Goal: Navigation & Orientation: Go to known website

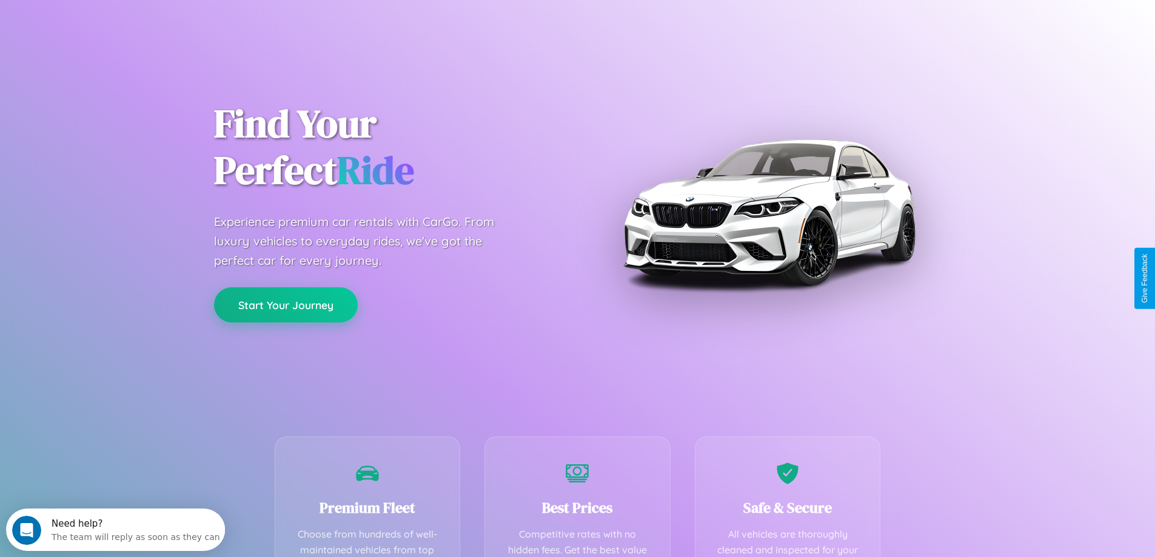
click at [286, 305] on button "Start Your Journey" at bounding box center [286, 304] width 144 height 35
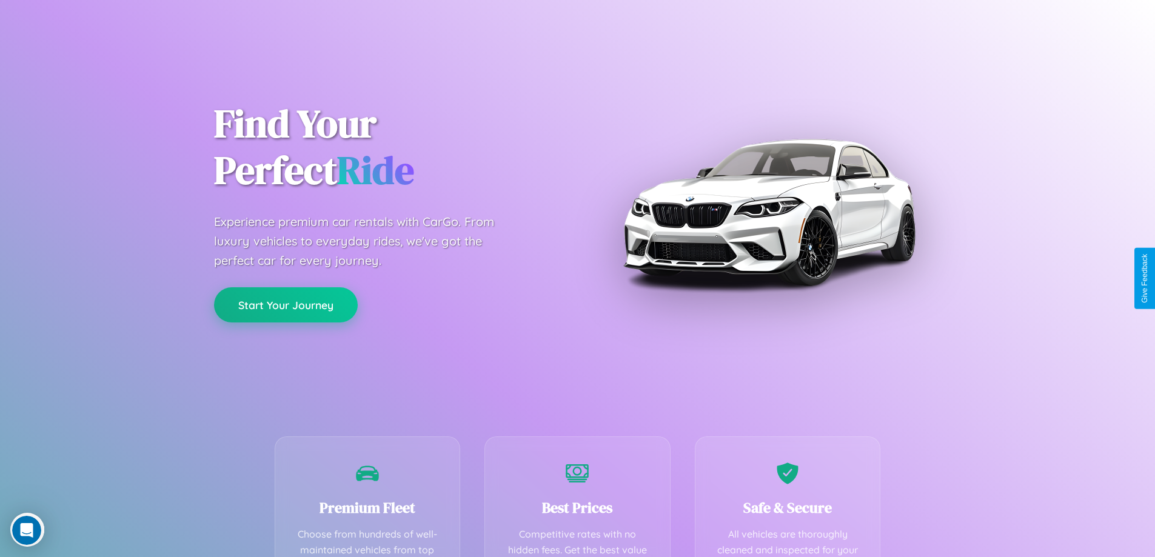
click at [286, 304] on button "Start Your Journey" at bounding box center [286, 304] width 144 height 35
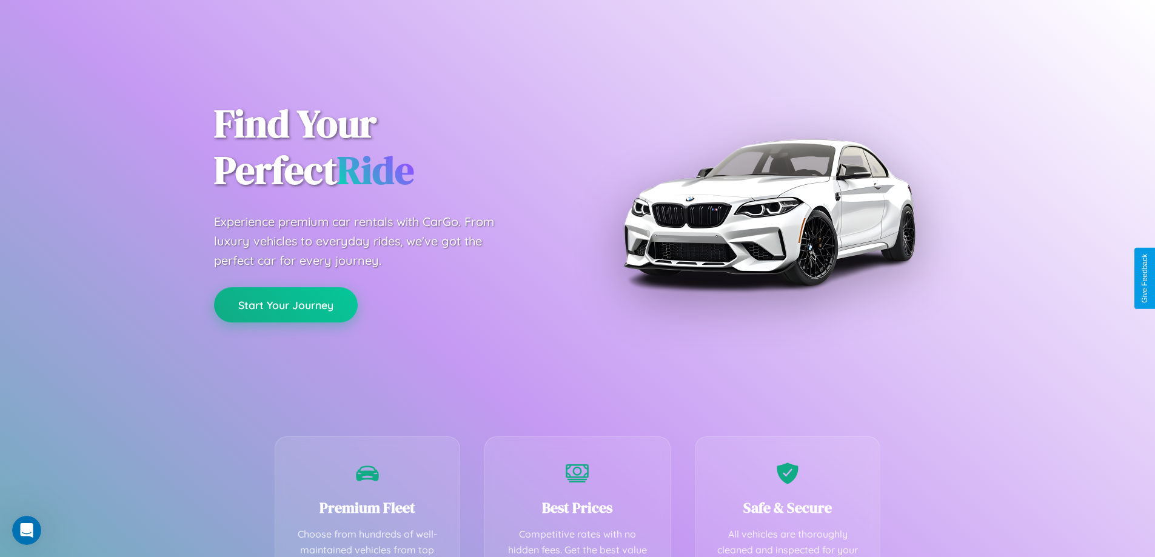
click at [286, 304] on button "Start Your Journey" at bounding box center [286, 304] width 144 height 35
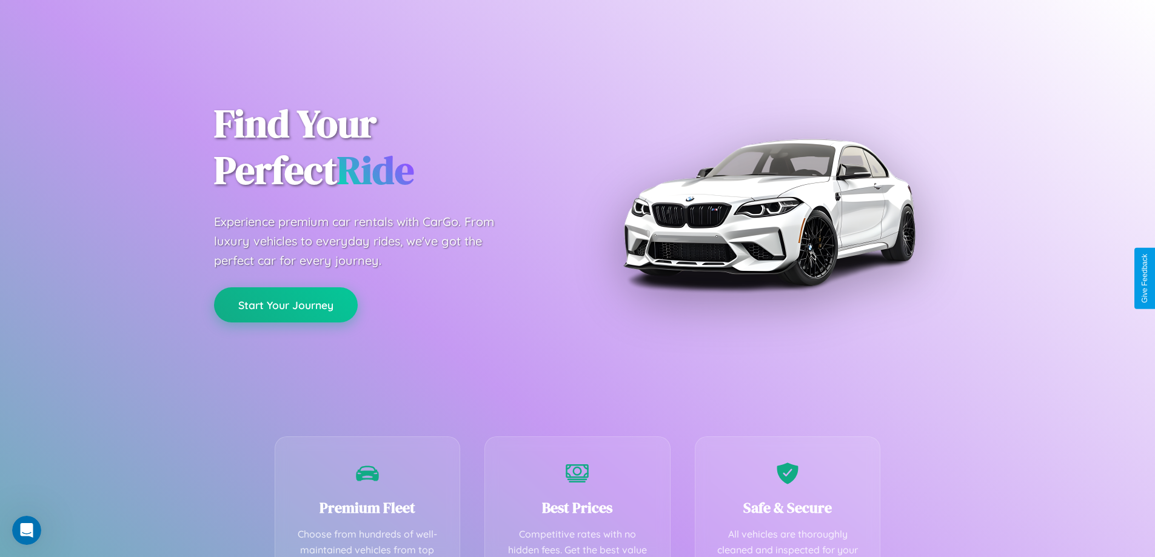
click at [286, 304] on button "Start Your Journey" at bounding box center [286, 304] width 144 height 35
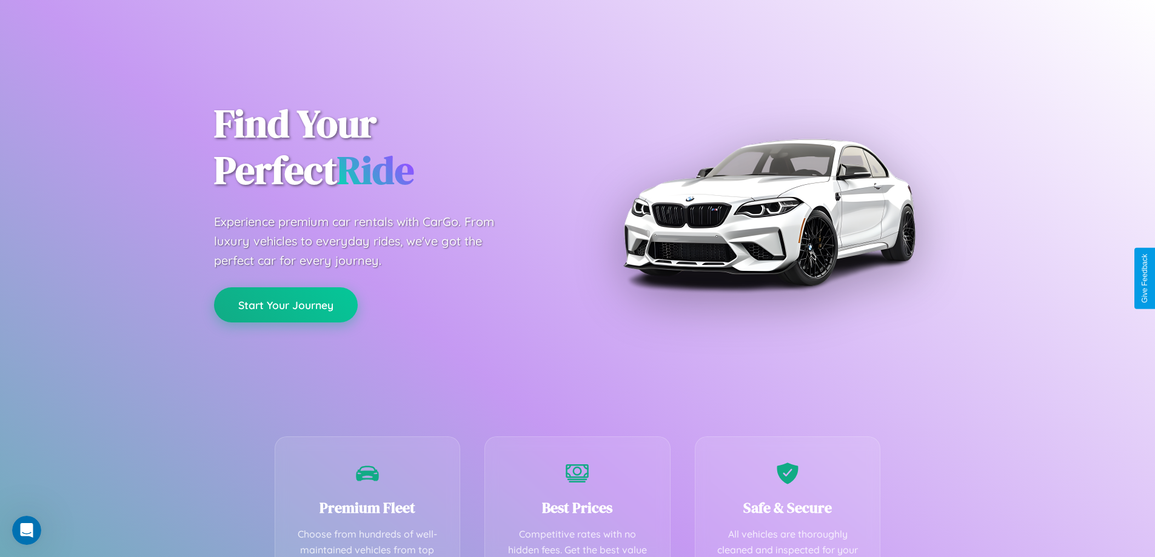
click at [286, 304] on button "Start Your Journey" at bounding box center [286, 304] width 144 height 35
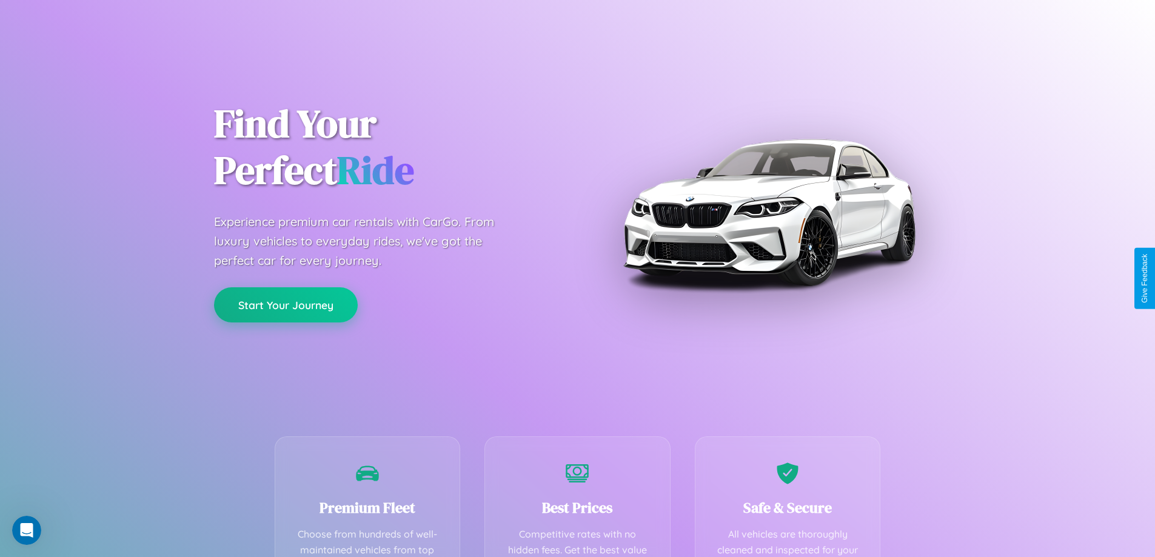
click at [286, 304] on button "Start Your Journey" at bounding box center [286, 304] width 144 height 35
